Goal: Information Seeking & Learning: Find specific fact

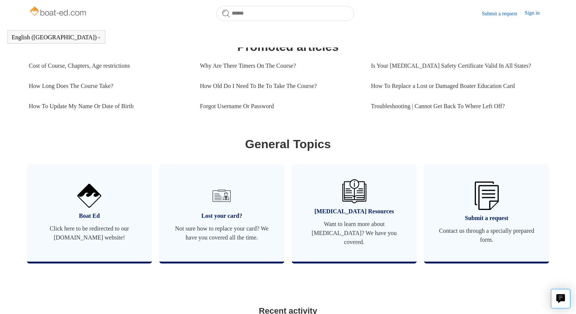
scroll to position [339, 0]
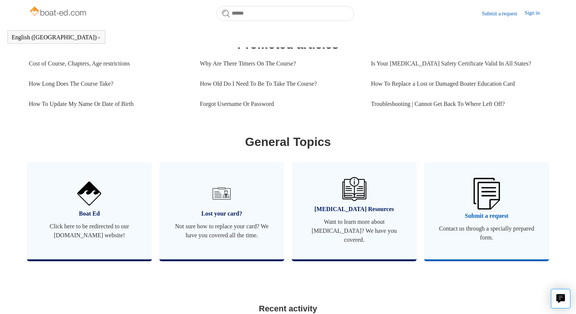
click at [473, 216] on span "Submit a request" at bounding box center [486, 216] width 102 height 9
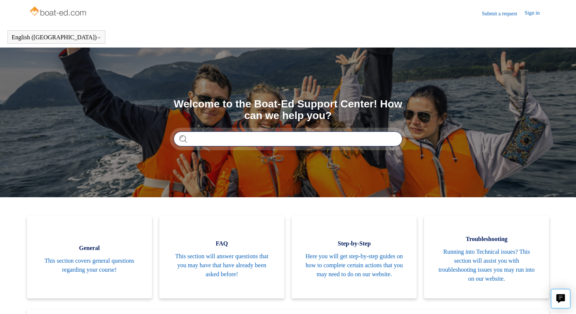
click at [222, 139] on input "Search" at bounding box center [287, 139] width 229 height 15
type input "**********"
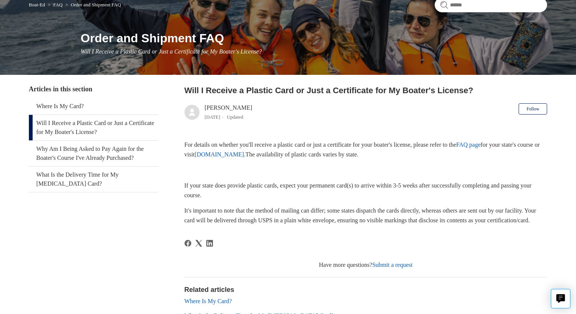
scroll to position [70, 0]
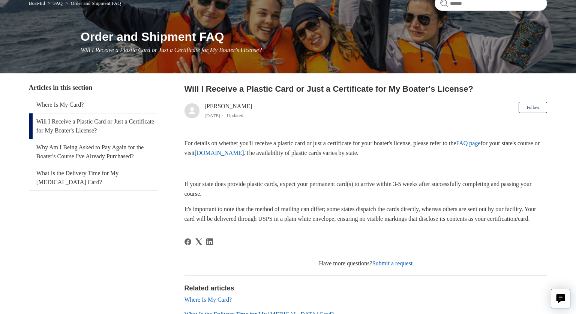
click at [480, 145] on link "FAQ page" at bounding box center [468, 143] width 24 height 6
